Goal: Information Seeking & Learning: Learn about a topic

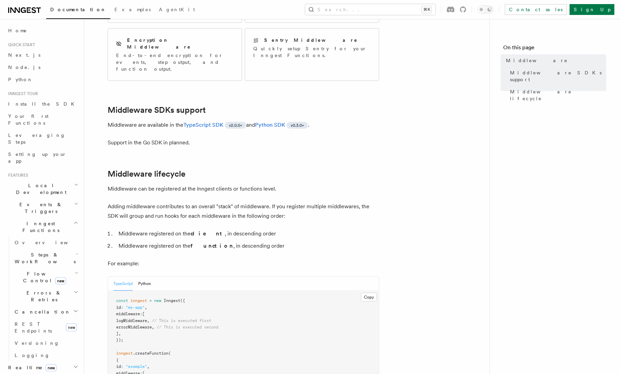
scroll to position [142, 0]
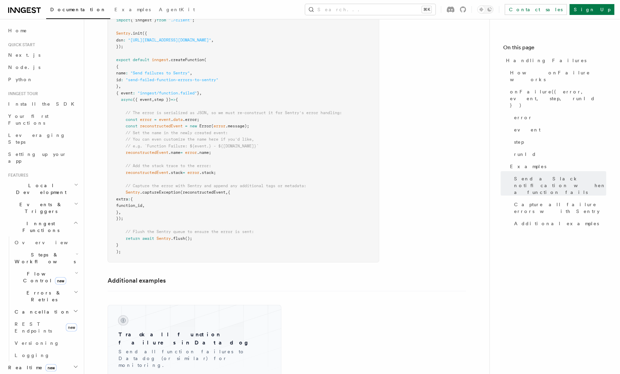
scroll to position [1181, 0]
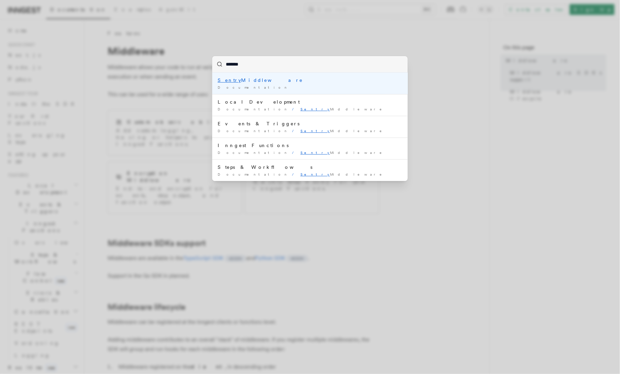
type input "******"
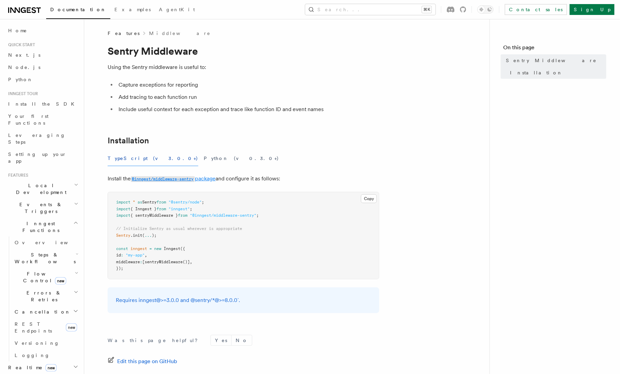
click at [189, 178] on code "@inngest/middleware-sentry" at bounding box center [163, 179] width 64 height 6
